Goal: Task Accomplishment & Management: Manage account settings

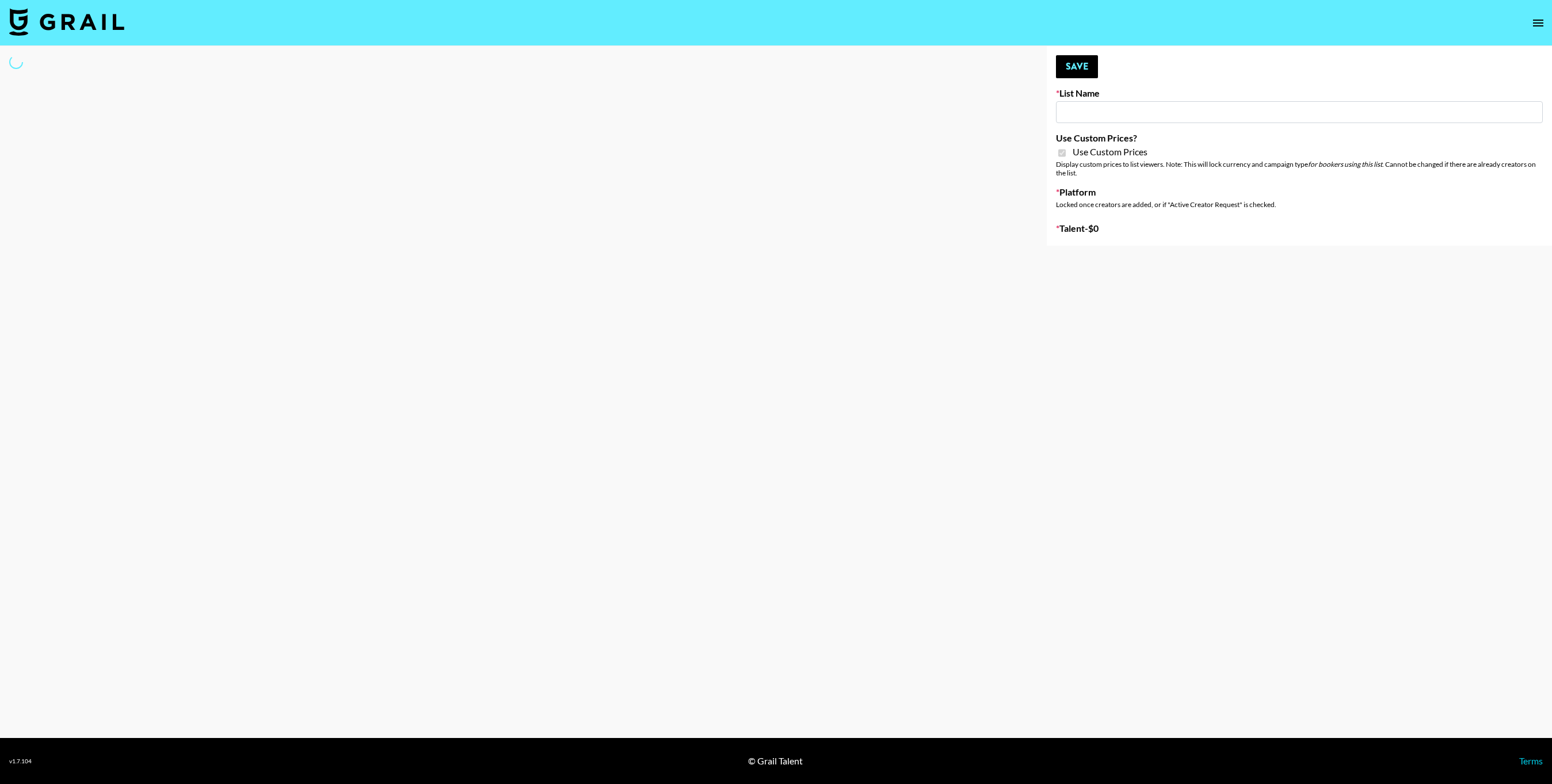
type input "Poizon IG (26th Sept)"
checkbox input "true"
select select "Brand"
type input "NBC Universal"
select select "Song"
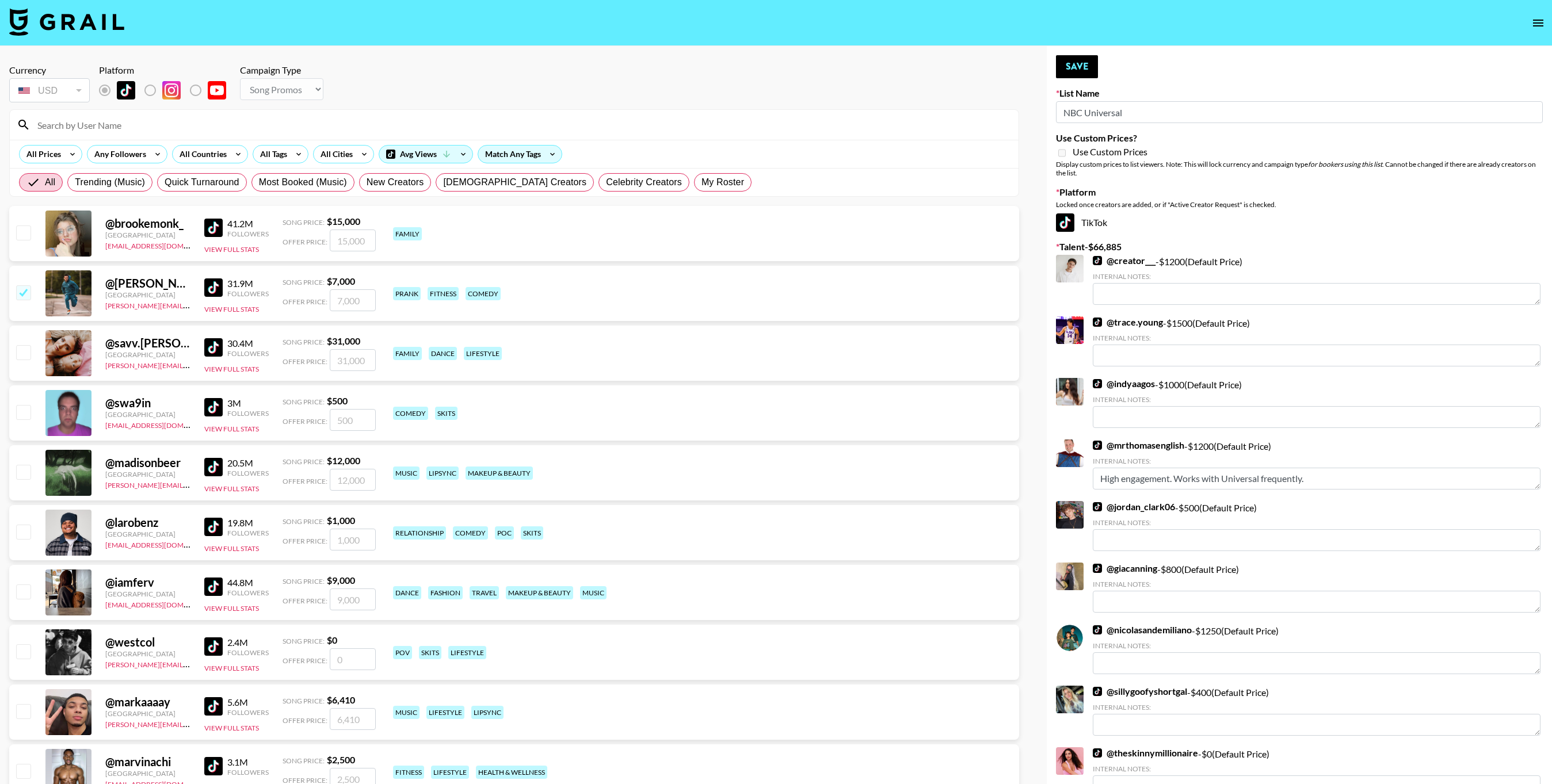
click at [1168, 110] on input "NBC Universal" at bounding box center [1299, 112] width 487 height 22
click at [490, 131] on input at bounding box center [521, 124] width 981 height 19
type input "laurenbarnwe"
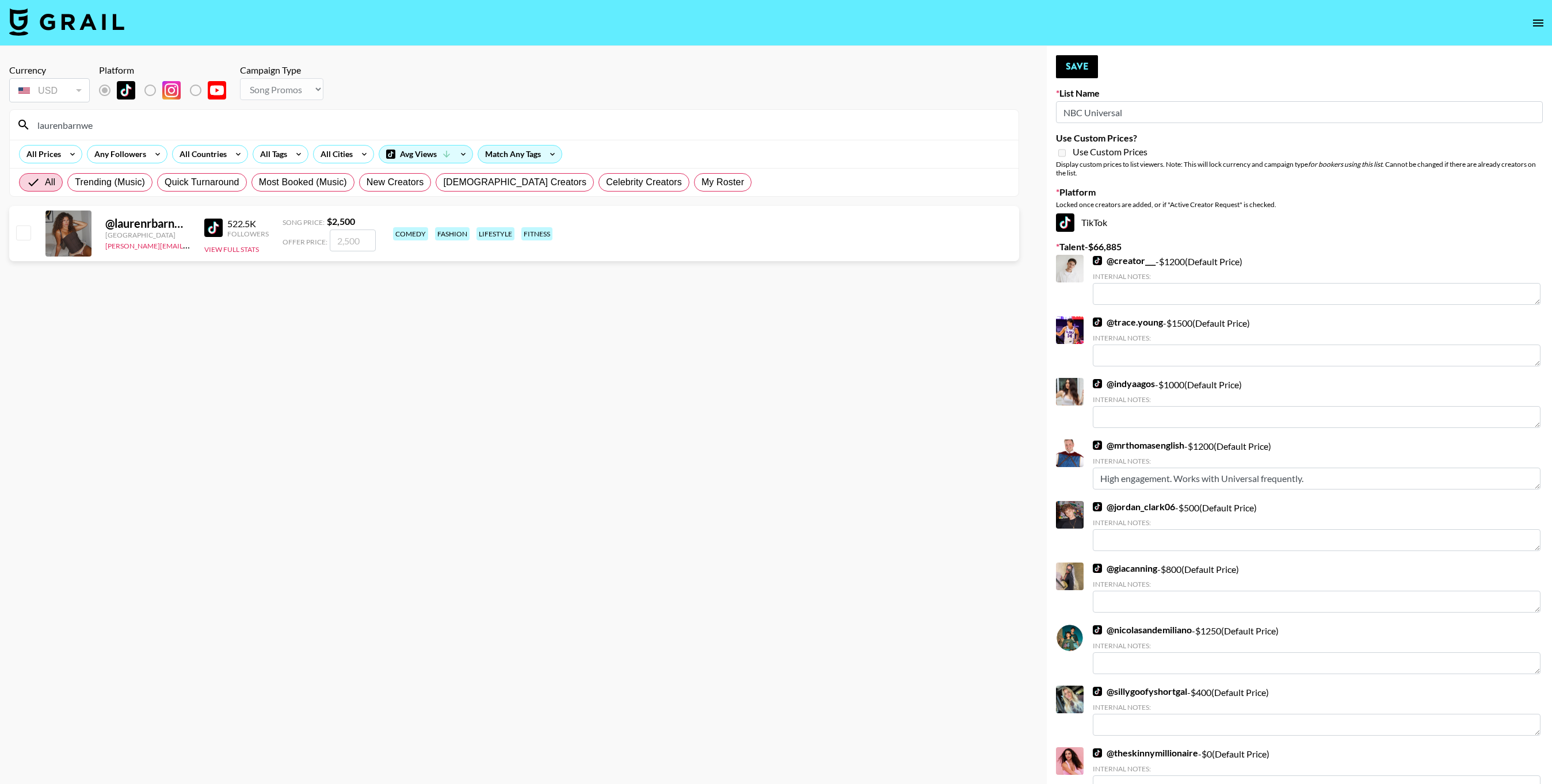
click at [22, 232] on input "checkbox" at bounding box center [23, 233] width 14 height 14
checkbox input "true"
type input "2500"
click at [1302, 246] on label "Talent - $ 69,385" at bounding box center [1299, 247] width 487 height 12
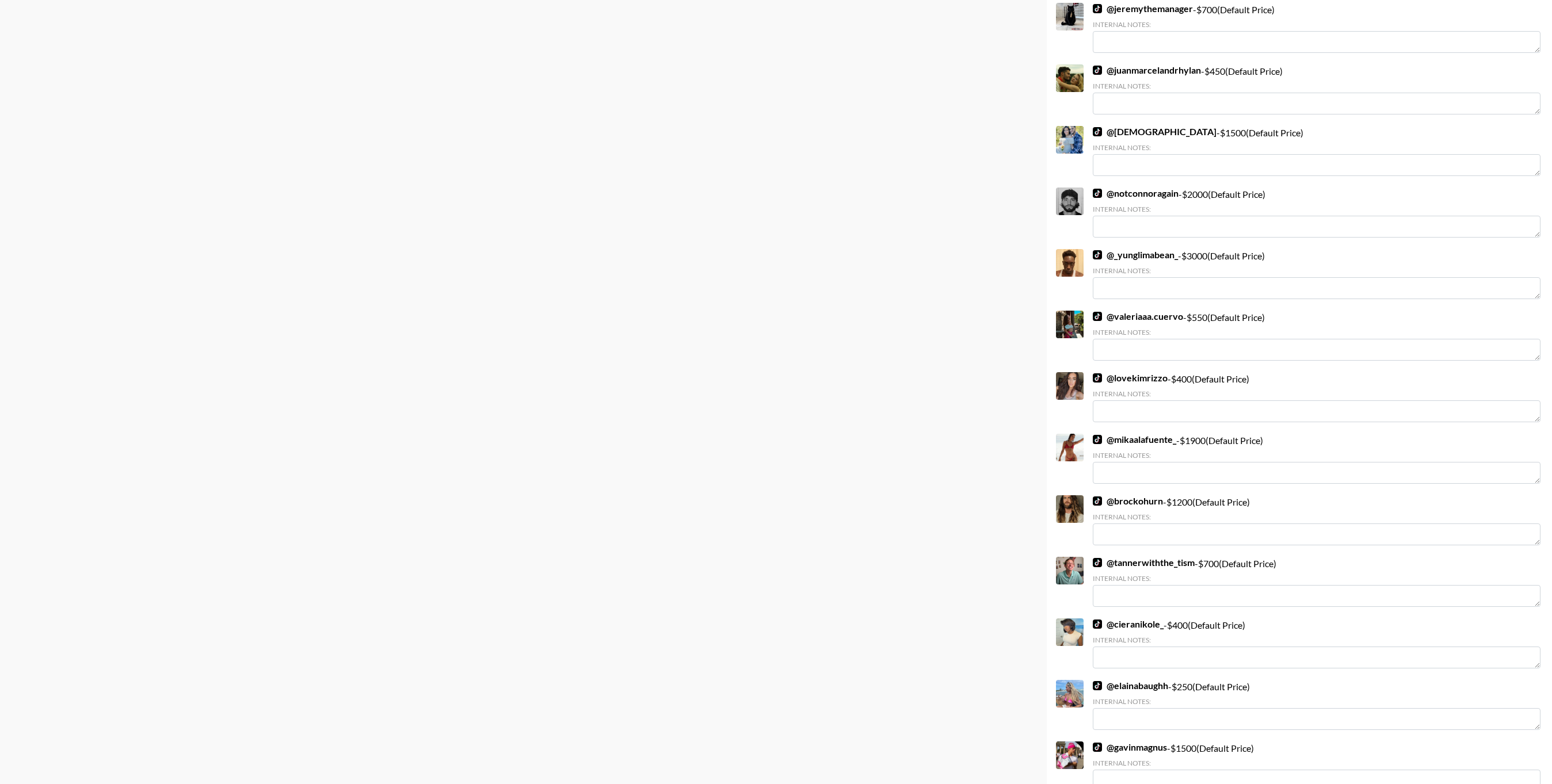
scroll to position [3287, 0]
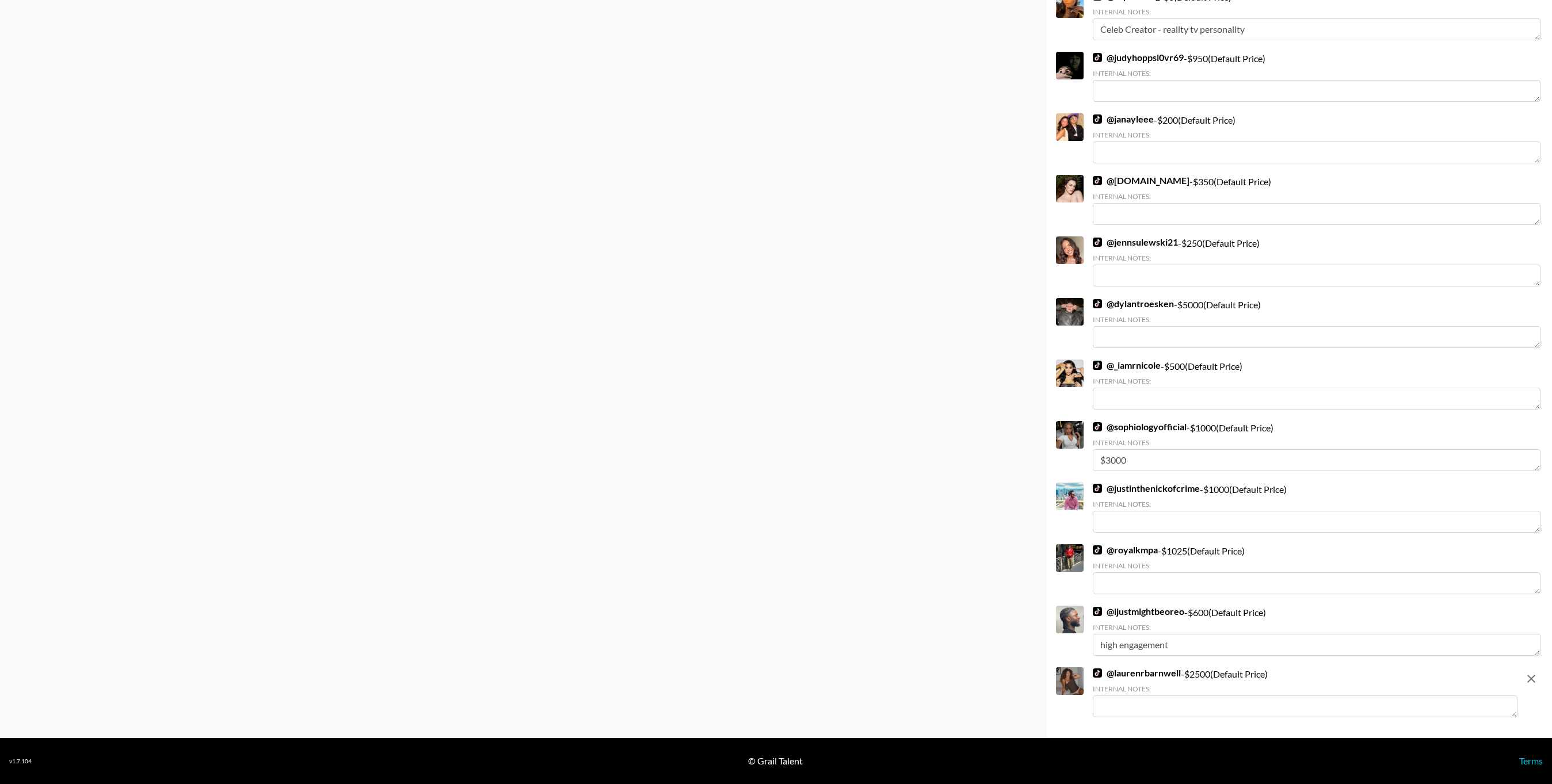
click at [1215, 709] on textarea at bounding box center [1304, 706] width 425 height 22
type textarea "Rate per TT - $10,000"
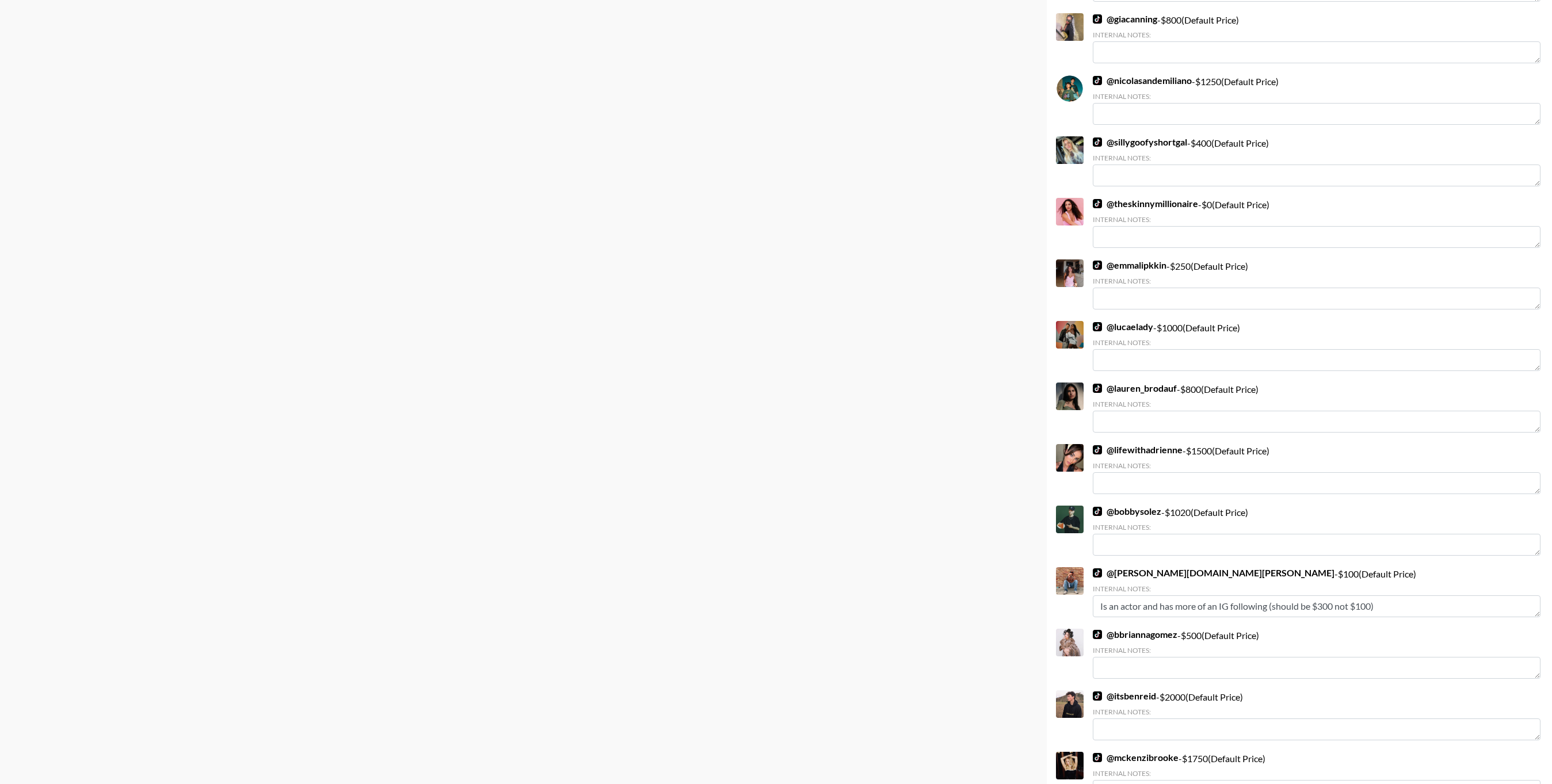
scroll to position [0, 0]
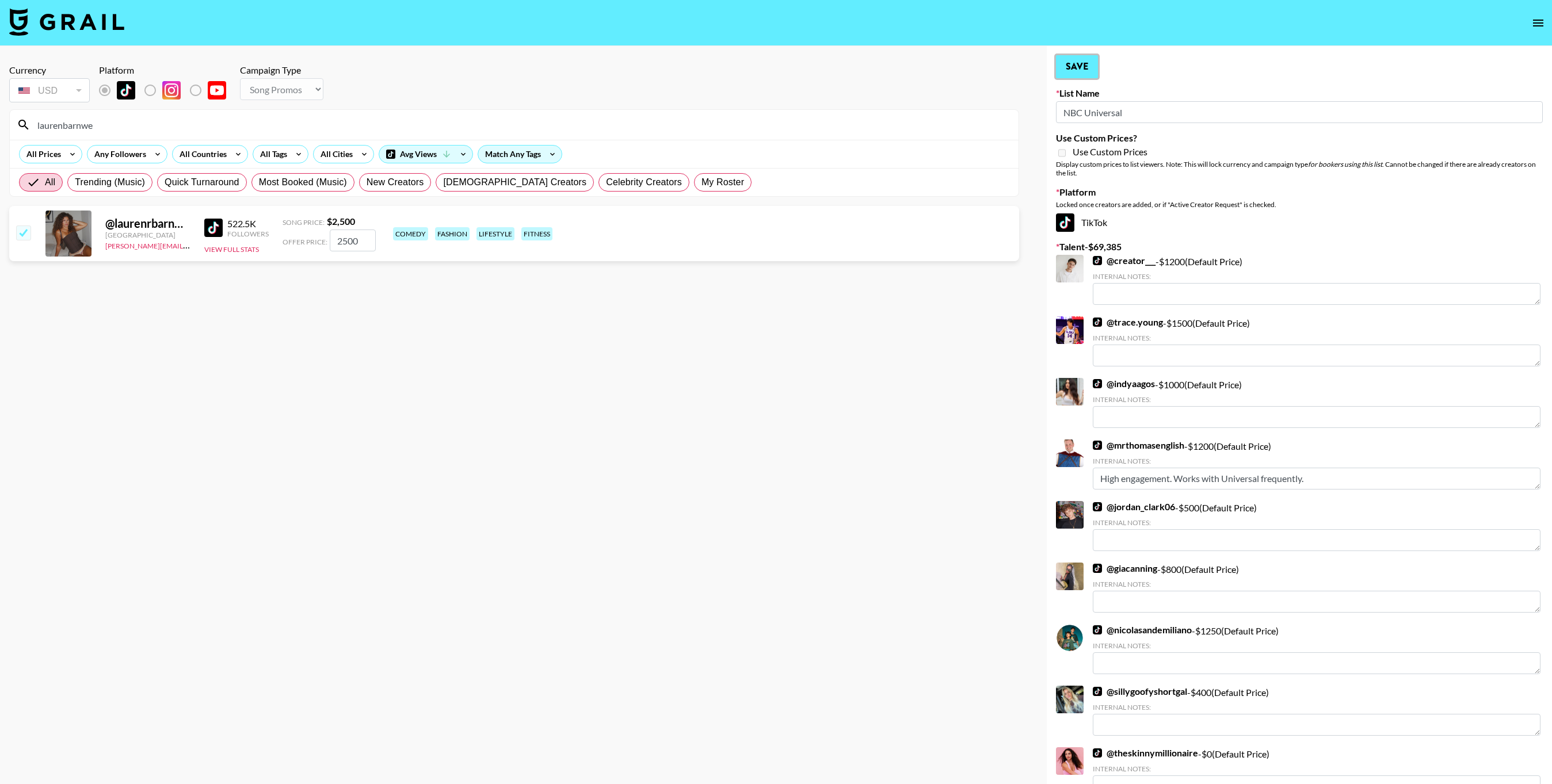
click at [1078, 60] on button "Save" at bounding box center [1077, 67] width 42 height 23
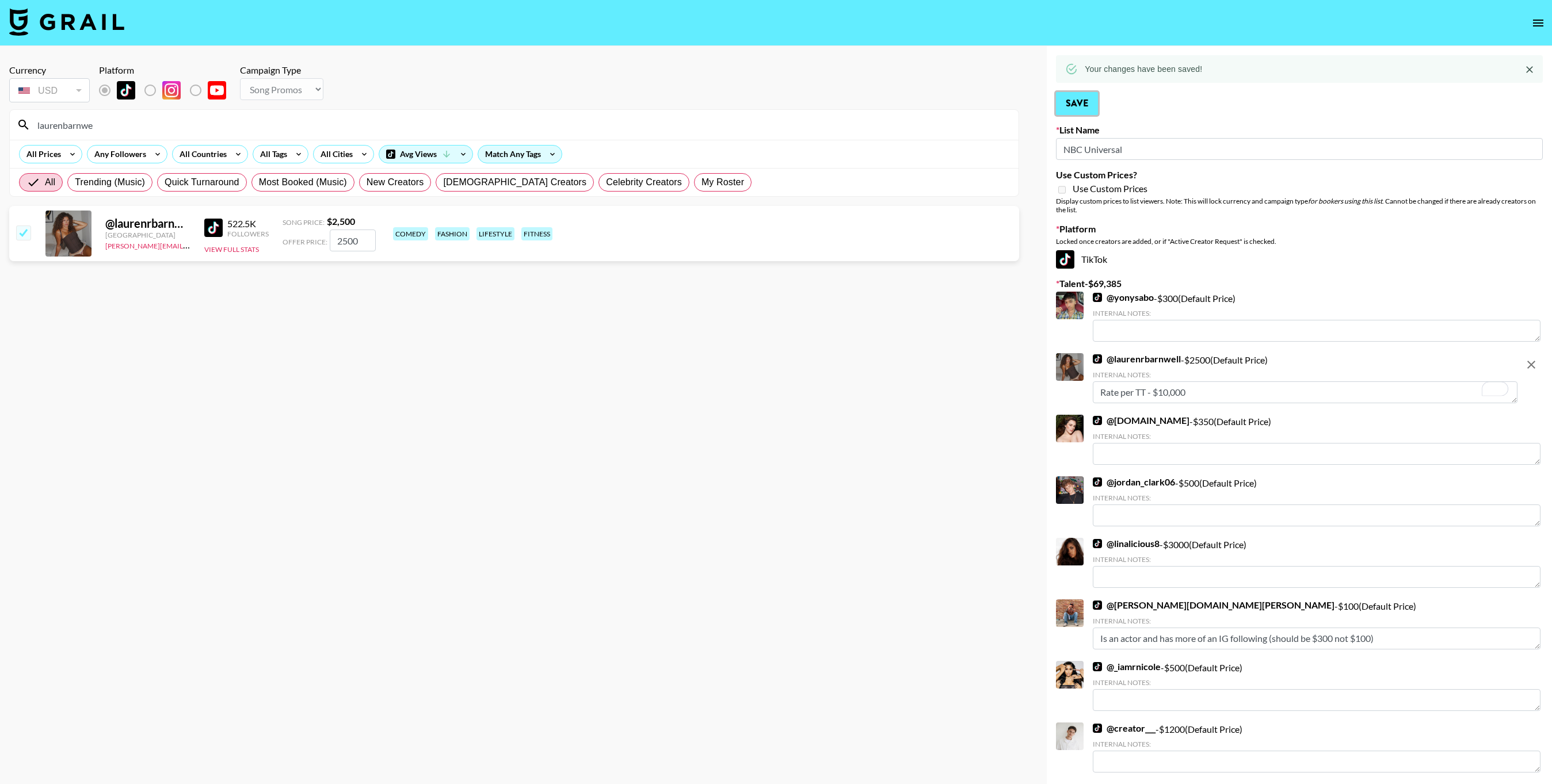
click at [1078, 93] on button "Save" at bounding box center [1077, 103] width 42 height 23
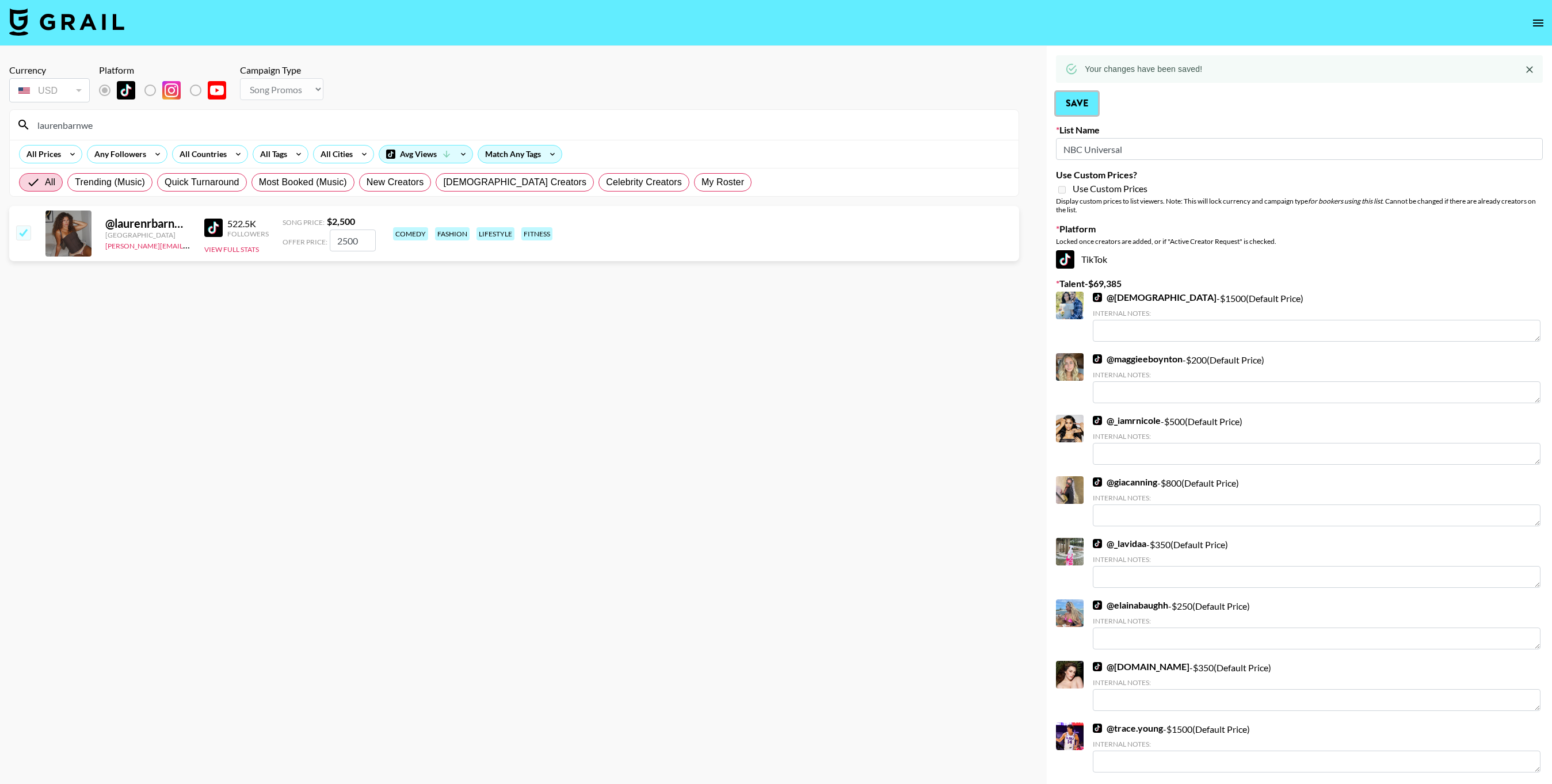
click at [1078, 99] on button "Save" at bounding box center [1077, 103] width 42 height 23
